Goal: Task Accomplishment & Management: Complete application form

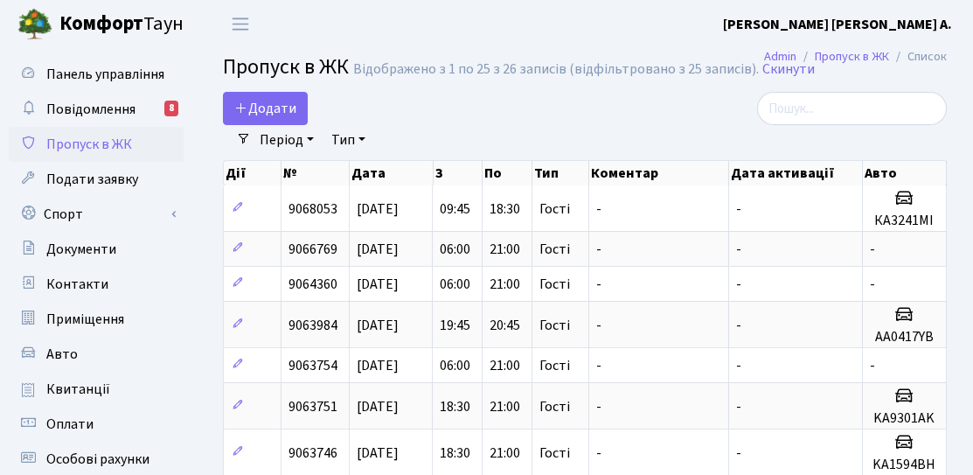
select select "25"
click at [285, 111] on span "Додати" at bounding box center [265, 108] width 62 height 19
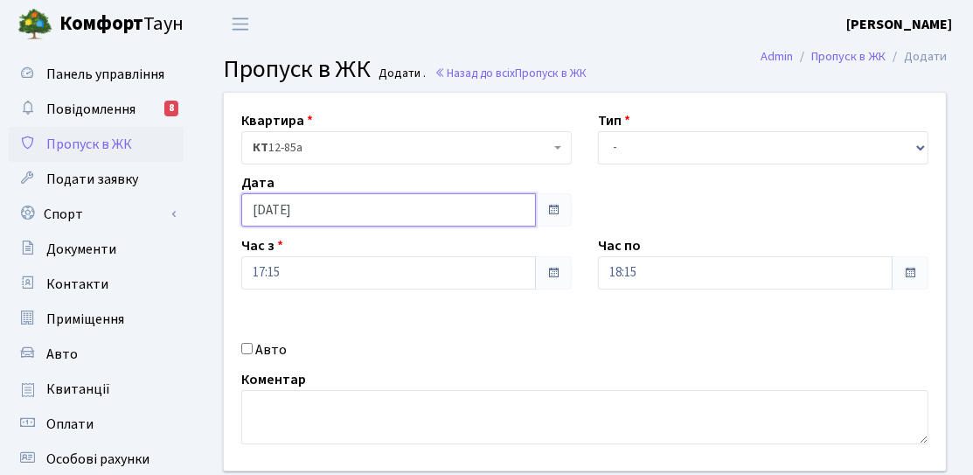
click at [346, 212] on input "[DATE]" at bounding box center [388, 209] width 295 height 33
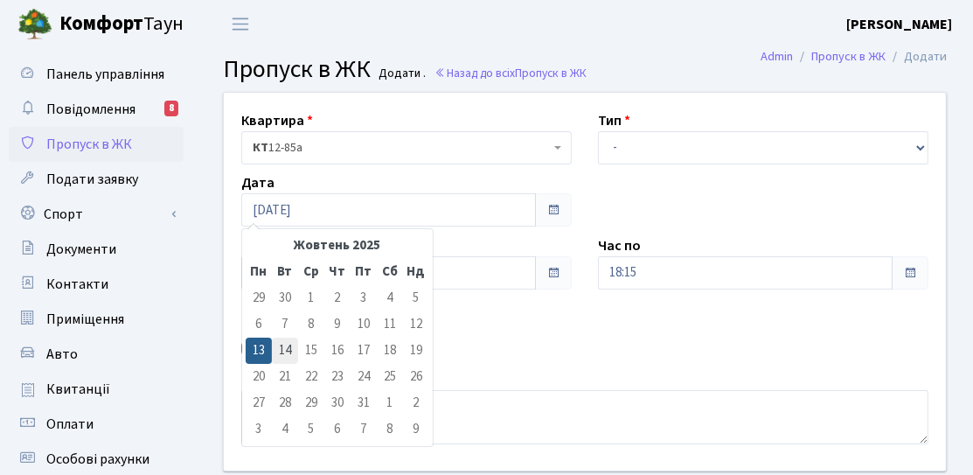
click at [280, 346] on td "14" at bounding box center [285, 350] width 26 height 26
type input "14.10.2025"
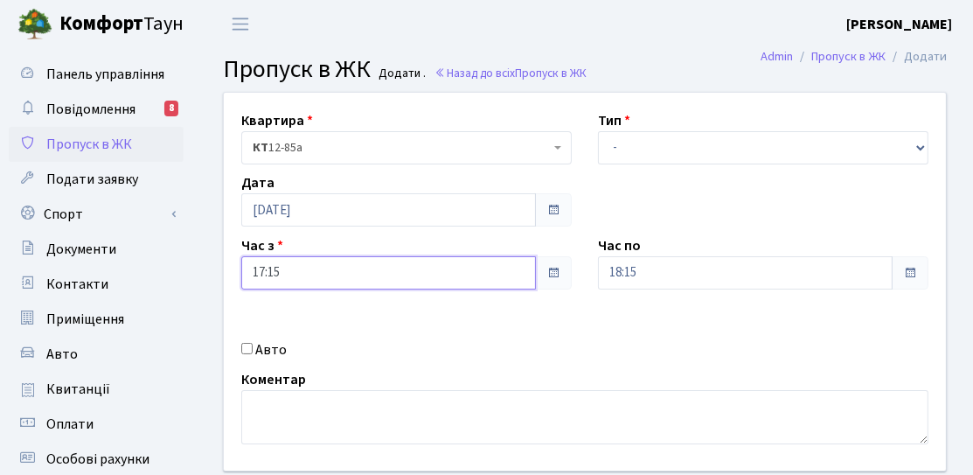
click at [377, 266] on input "17:15" at bounding box center [388, 272] width 295 height 33
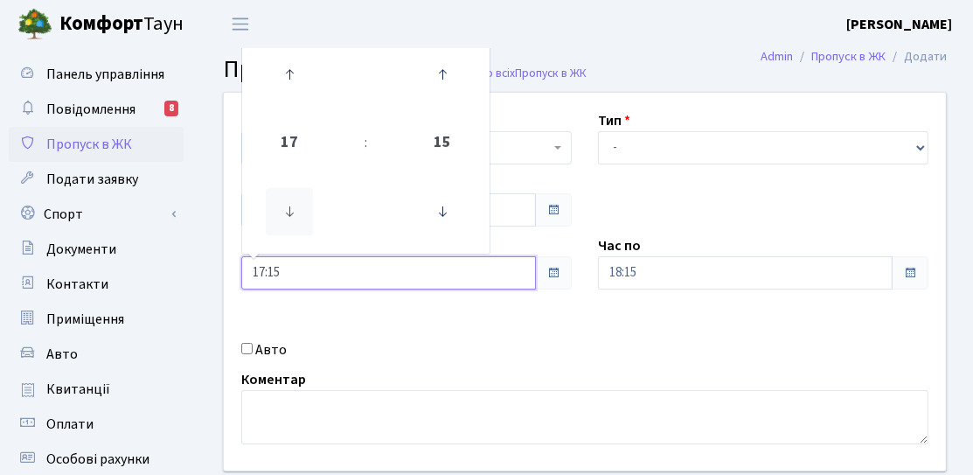
click at [305, 227] on icon at bounding box center [289, 211] width 47 height 47
click at [300, 222] on icon at bounding box center [289, 211] width 47 height 47
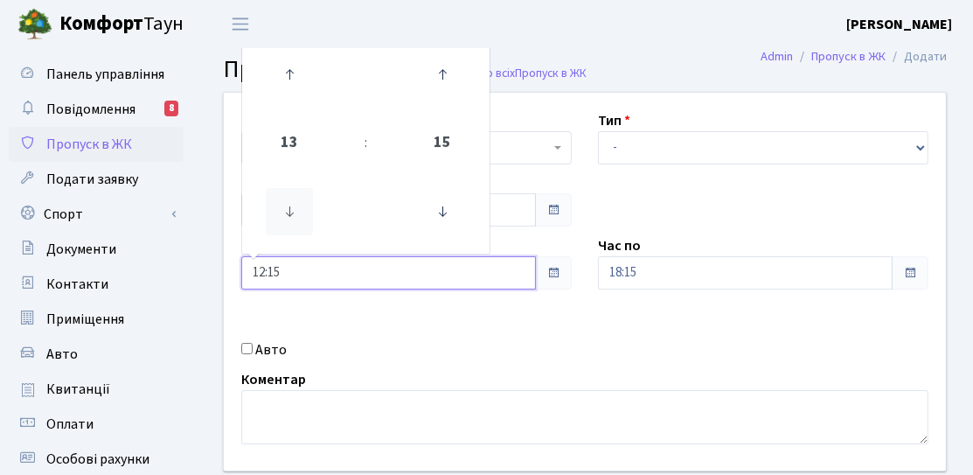
click at [300, 222] on icon at bounding box center [289, 211] width 47 height 47
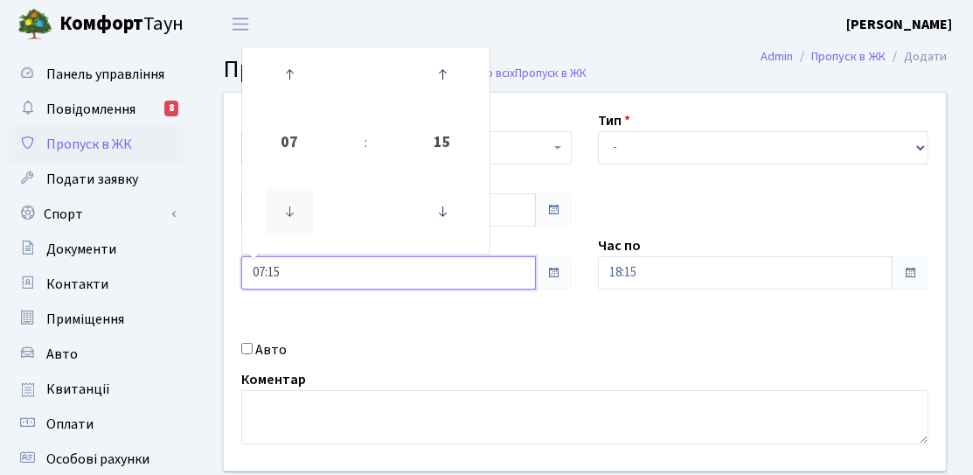
click at [300, 222] on icon at bounding box center [289, 211] width 47 height 47
click at [459, 216] on icon at bounding box center [442, 211] width 47 height 47
type input "06:00"
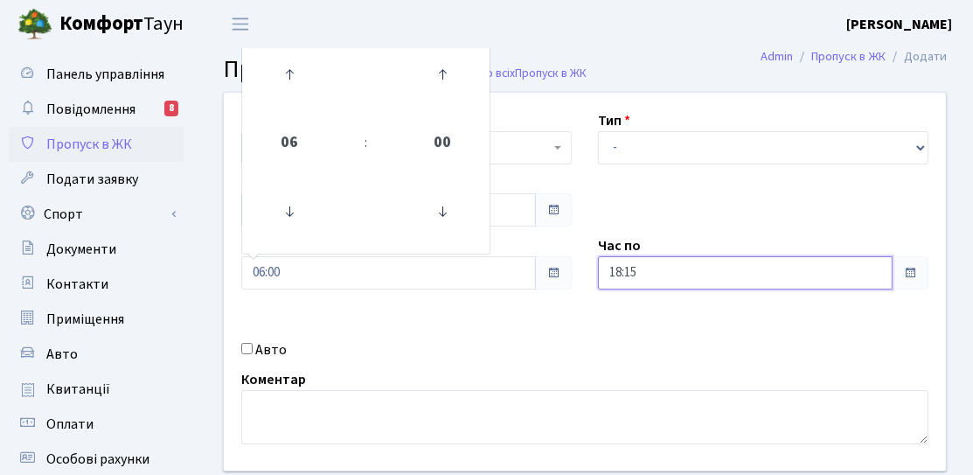
click at [621, 263] on input "18:15" at bounding box center [745, 272] width 295 height 33
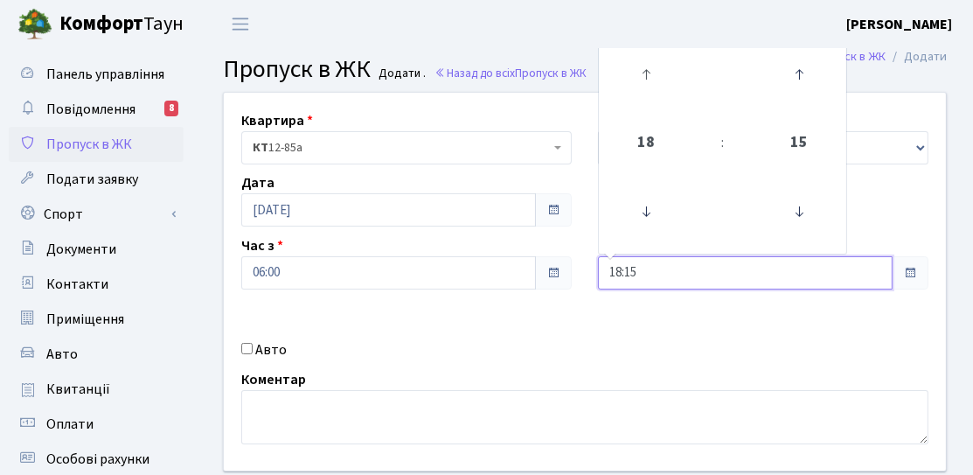
click at [621, 82] on link at bounding box center [647, 74] width 52 height 63
click at [622, 82] on icon at bounding box center [645, 74] width 47 height 47
click at [628, 80] on icon at bounding box center [645, 74] width 47 height 47
click at [775, 204] on icon at bounding box center [798, 211] width 47 height 47
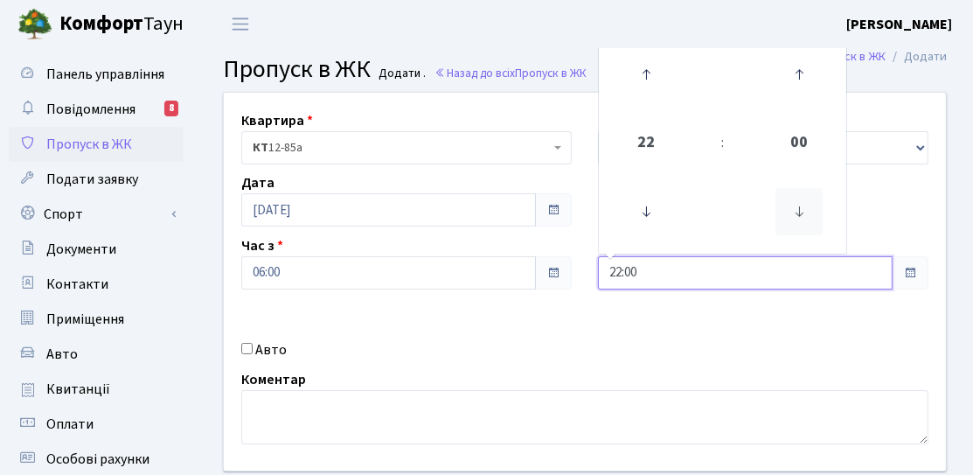
click at [792, 210] on icon at bounding box center [798, 211] width 47 height 47
click at [805, 206] on icon at bounding box center [798, 211] width 47 height 47
click at [805, 207] on icon at bounding box center [798, 211] width 47 height 47
click at [816, 219] on icon at bounding box center [798, 211] width 47 height 47
type input "21:00"
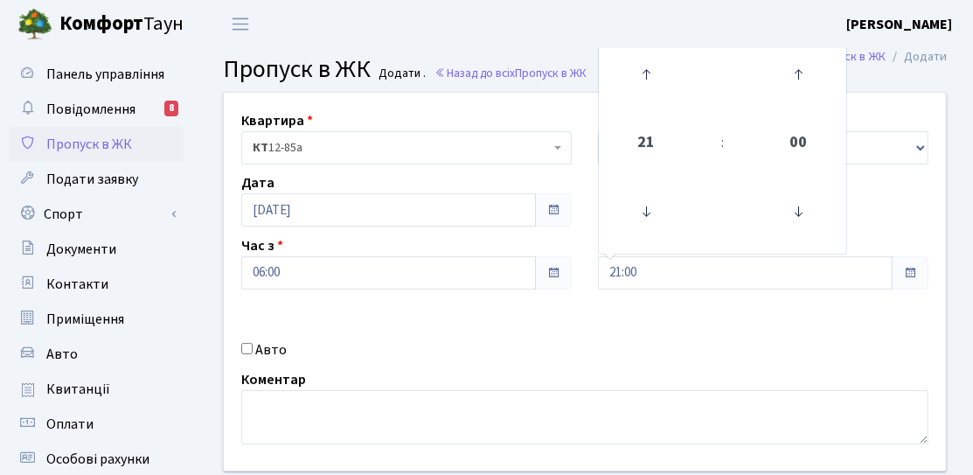
click at [870, 203] on div "Квартира <b>КТ</b>&nbsp;&nbsp;&nbsp;&nbsp;12-85а КТ 12-85а Тип - Доставка Таксі…" at bounding box center [585, 282] width 748 height 378
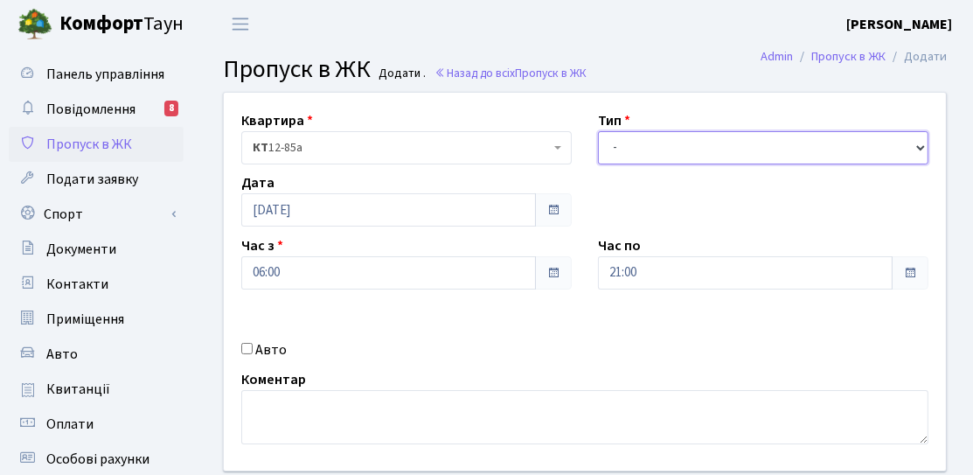
click at [817, 158] on select "- Доставка Таксі Гості Сервіс" at bounding box center [763, 147] width 330 height 33
select select "3"
click at [598, 131] on select "- Доставка Таксі Гості Сервіс" at bounding box center [763, 147] width 330 height 33
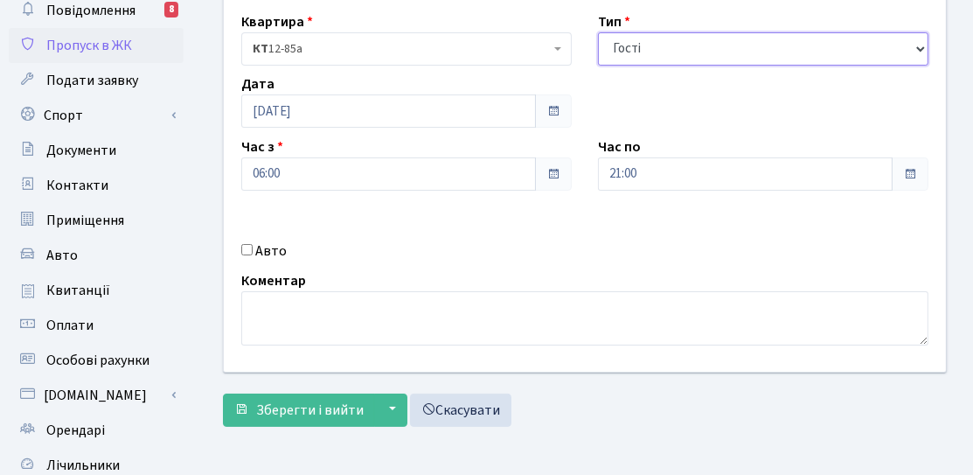
scroll to position [175, 0]
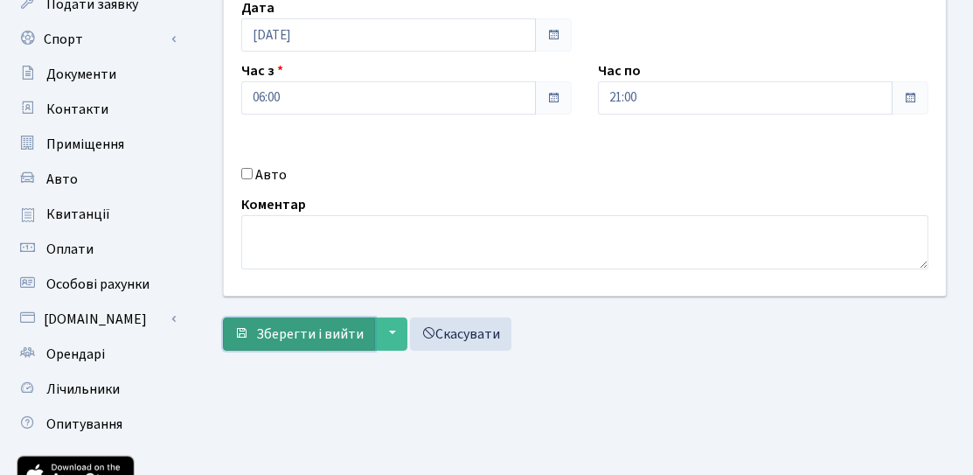
click at [288, 324] on span "Зберегти і вийти" at bounding box center [310, 333] width 108 height 19
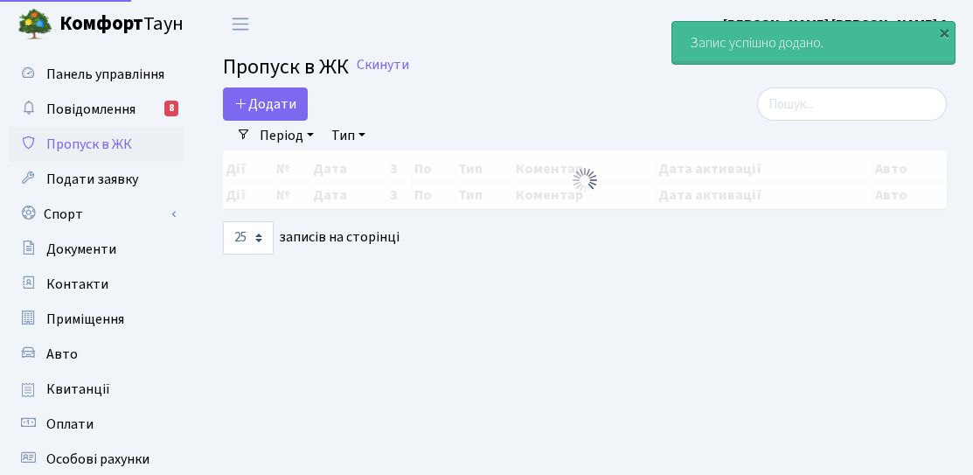
select select "25"
